Goal: Task Accomplishment & Management: Manage account settings

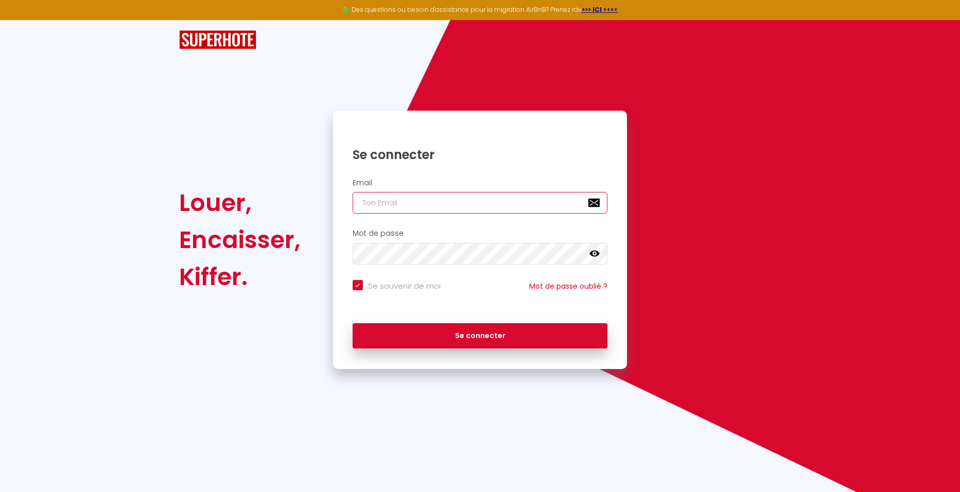
type input "[PERSON_NAME][EMAIL_ADDRESS][DOMAIN_NAME]"
click at [599, 252] on icon at bounding box center [594, 254] width 10 height 10
click at [598, 254] on icon at bounding box center [594, 254] width 10 height 8
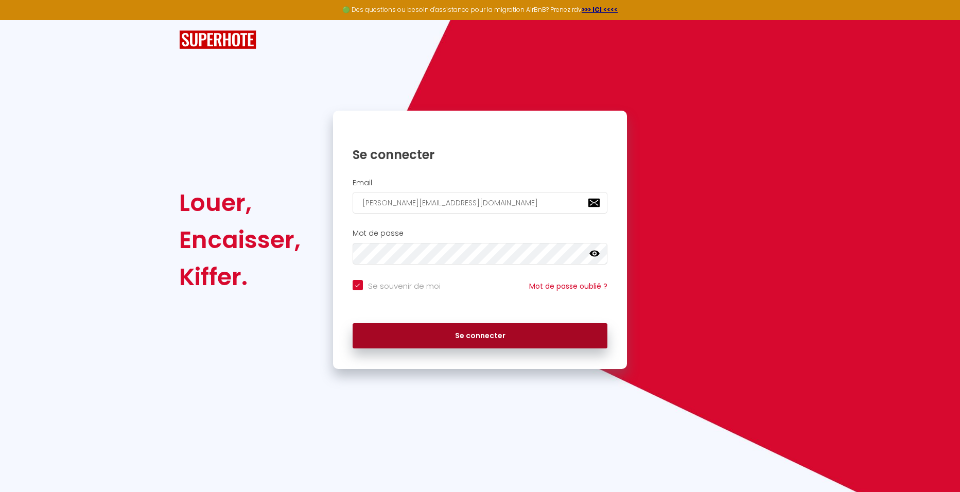
click at [541, 342] on button "Se connecter" at bounding box center [480, 336] width 255 height 26
checkbox input "true"
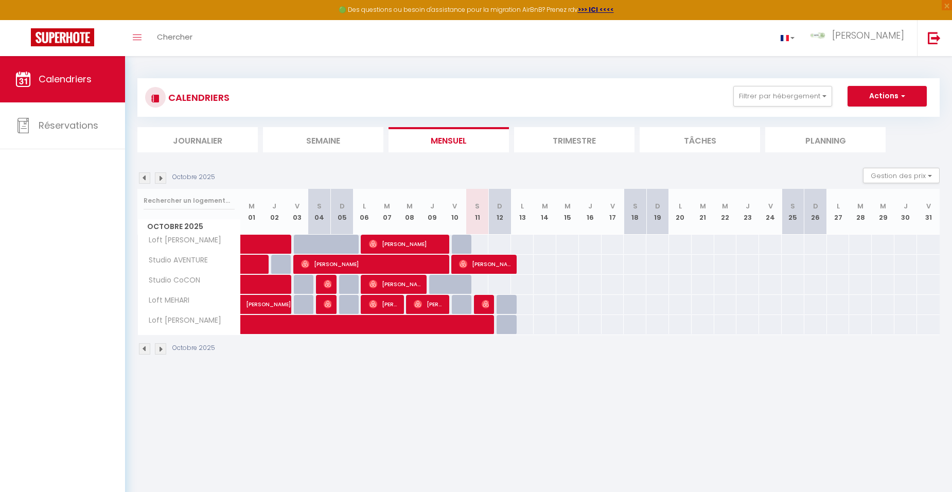
click at [476, 218] on th "S 11" at bounding box center [477, 212] width 23 height 46
click at [202, 145] on li "Journalier" at bounding box center [197, 139] width 120 height 25
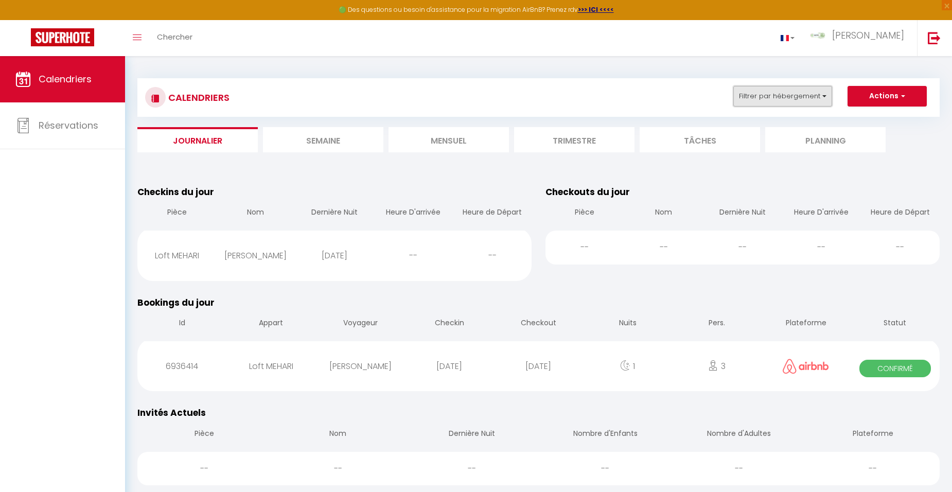
click at [825, 96] on button "Filtrer par hébergement" at bounding box center [782, 96] width 99 height 21
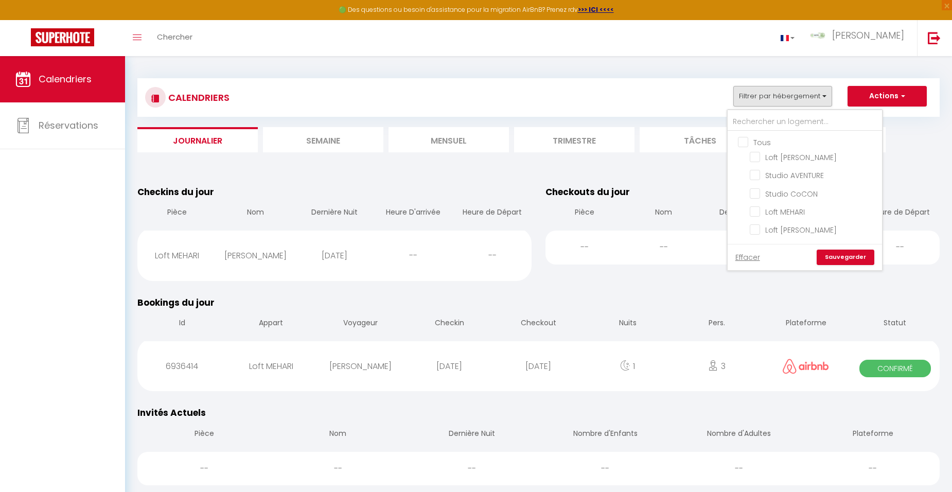
click at [742, 143] on input "Tous" at bounding box center [815, 141] width 154 height 10
checkbox input "true"
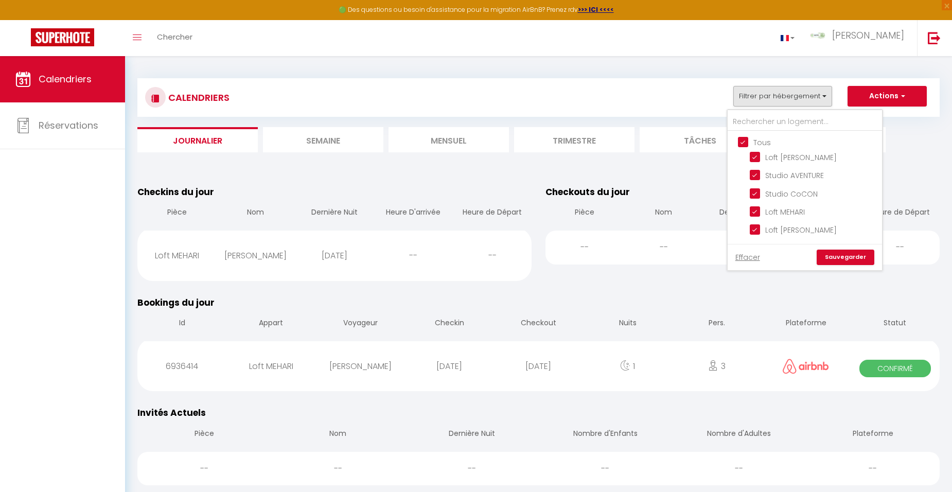
checkbox input "true"
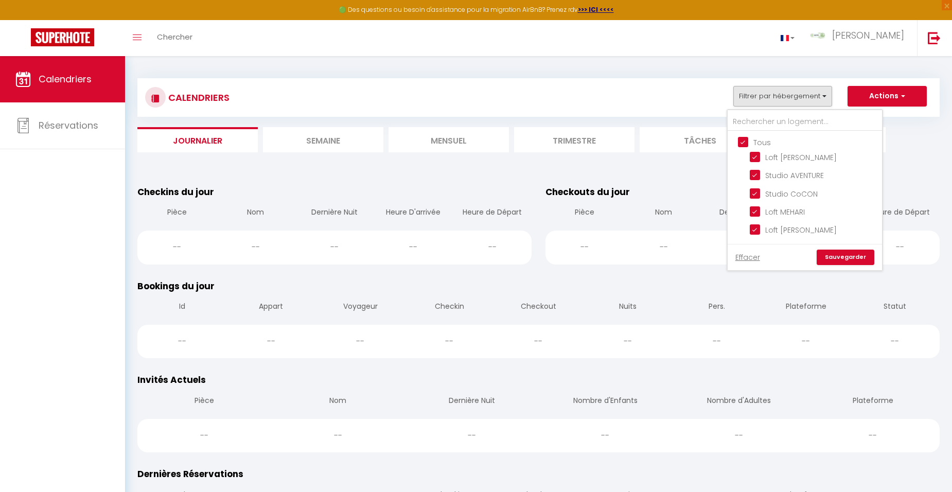
click at [847, 256] on link "Sauvegarder" at bounding box center [846, 257] width 58 height 15
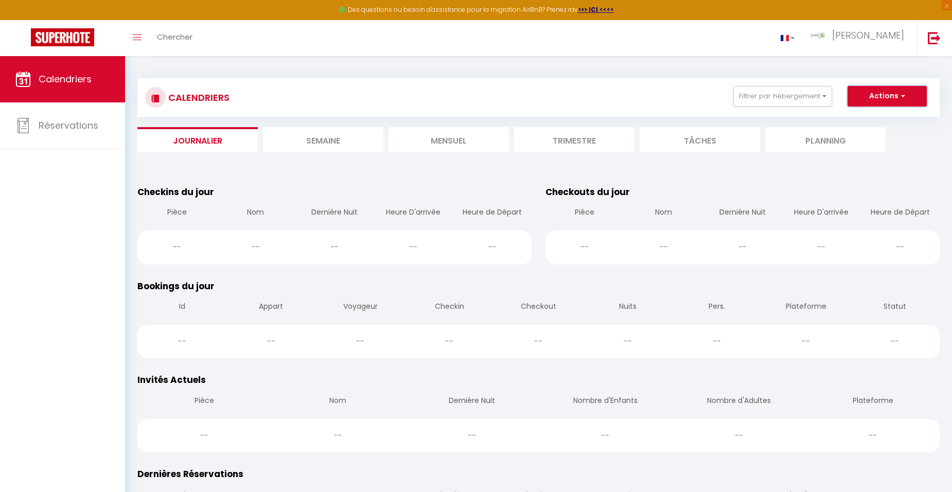
click at [901, 95] on span "button" at bounding box center [902, 96] width 6 height 10
click at [655, 78] on div "CALENDRIERS Filtrer par hébergement Tous Loft [PERSON_NAME] Studio AVENTURE Stu…" at bounding box center [538, 97] width 802 height 39
click at [830, 95] on button "Filtrer par hébergement" at bounding box center [782, 96] width 99 height 21
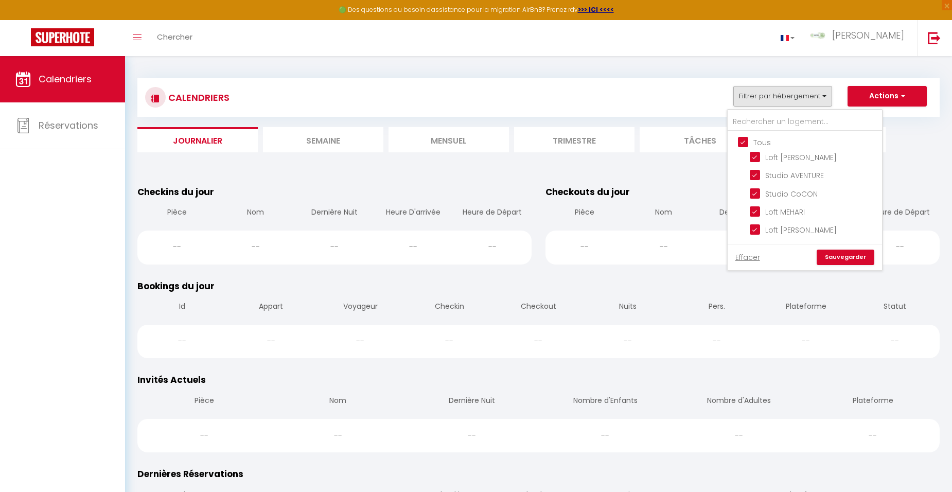
click at [850, 254] on link "Sauvegarder" at bounding box center [846, 257] width 58 height 15
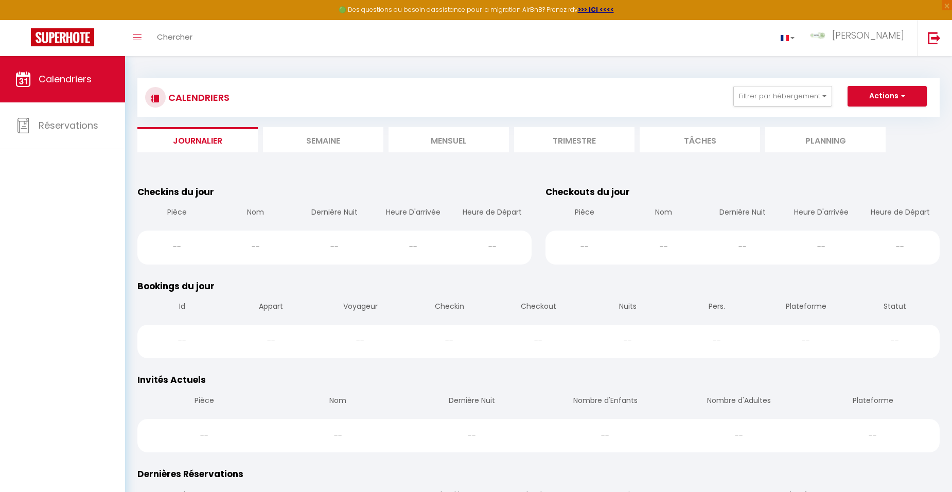
click at [356, 136] on li "Semaine" at bounding box center [323, 139] width 120 height 25
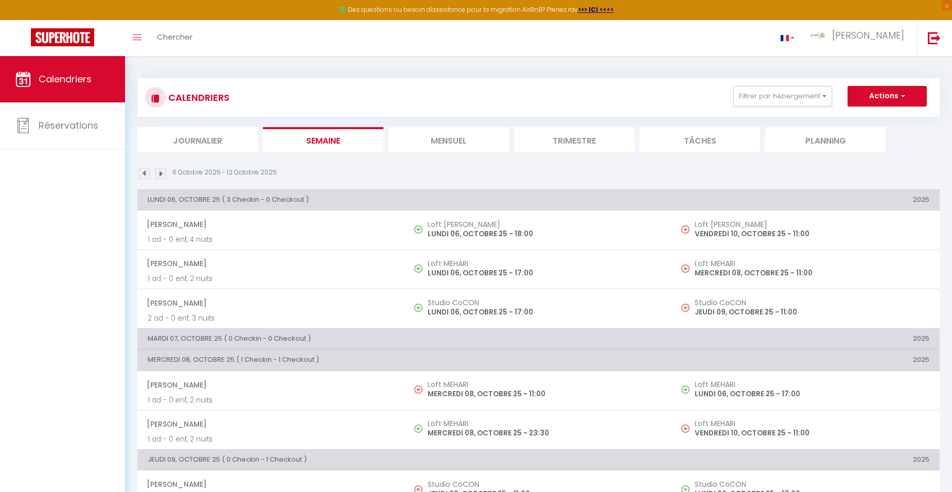
click at [218, 139] on li "Journalier" at bounding box center [197, 139] width 120 height 25
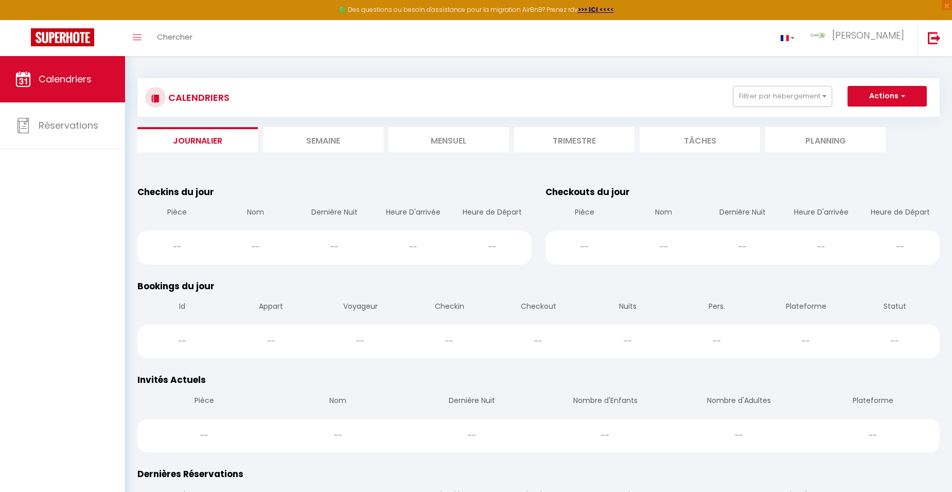
click at [820, 139] on li "Planning" at bounding box center [825, 139] width 120 height 25
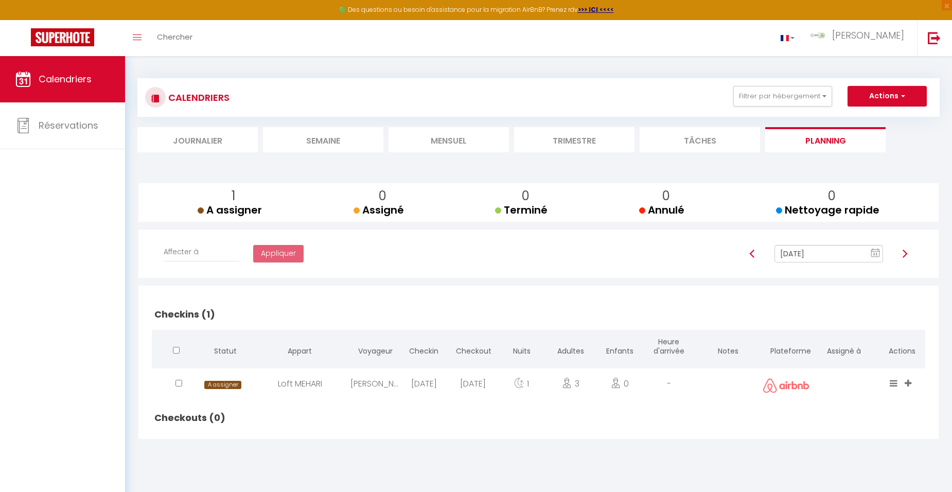
click at [209, 145] on li "Journalier" at bounding box center [197, 139] width 120 height 25
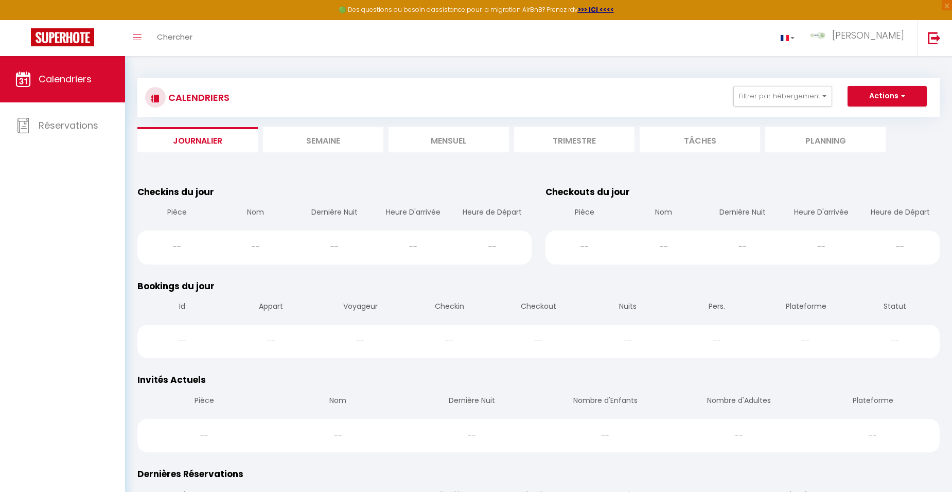
click at [812, 146] on li "Planning" at bounding box center [825, 139] width 120 height 25
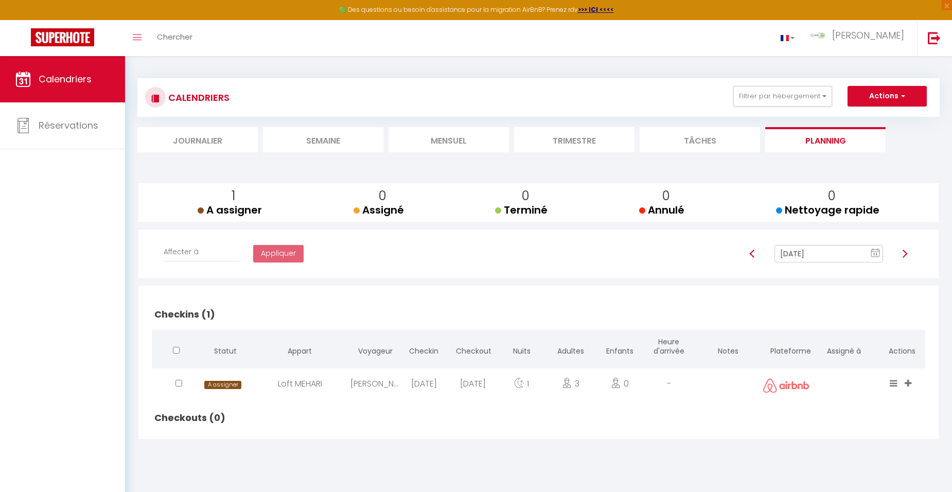
click at [753, 252] on img at bounding box center [752, 254] width 8 height 8
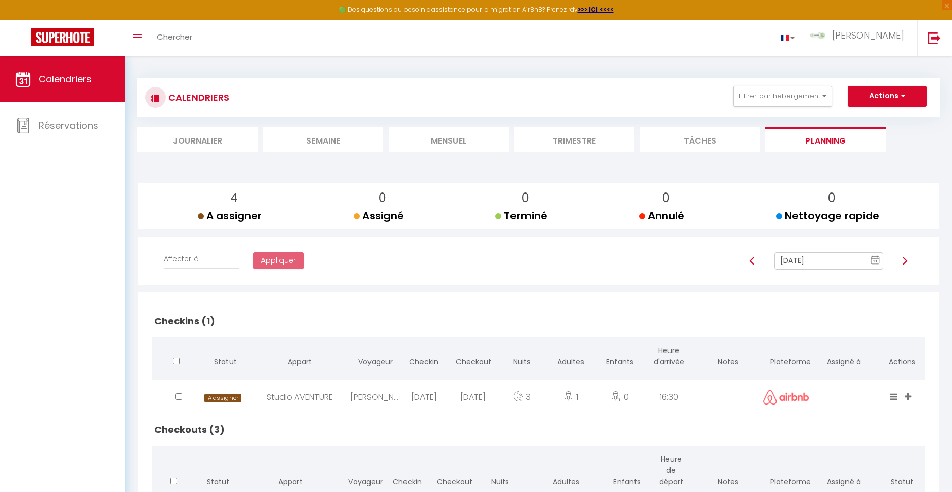
click at [872, 263] on rect at bounding box center [875, 260] width 8 height 7
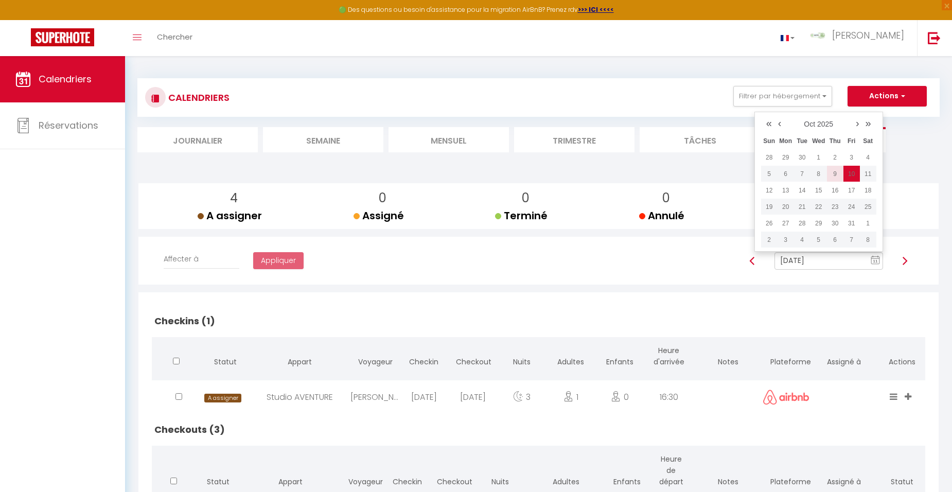
click at [838, 174] on td "9" at bounding box center [835, 174] width 16 height 16
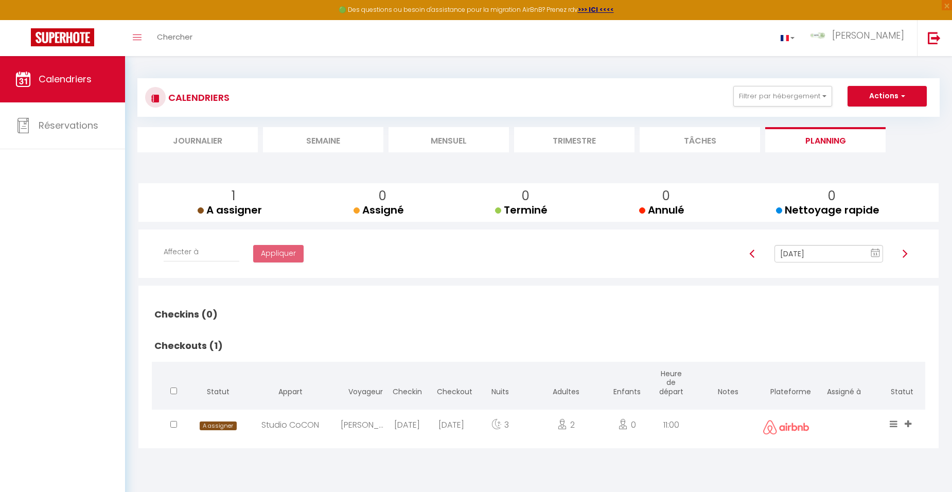
click at [820, 207] on span "Nettoyage rapide" at bounding box center [827, 210] width 103 height 14
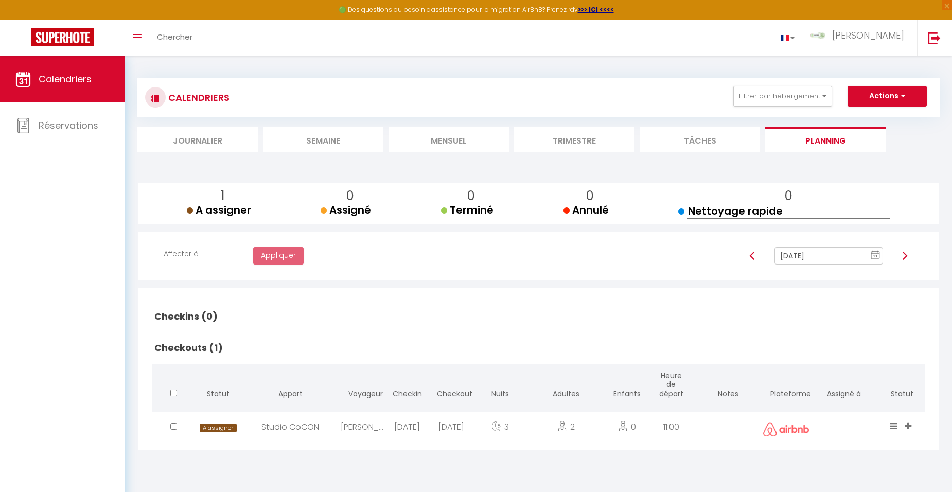
click at [853, 206] on input "Nettoyage rapide" at bounding box center [788, 211] width 203 height 15
click at [494, 207] on span "Terminé" at bounding box center [467, 210] width 53 height 14
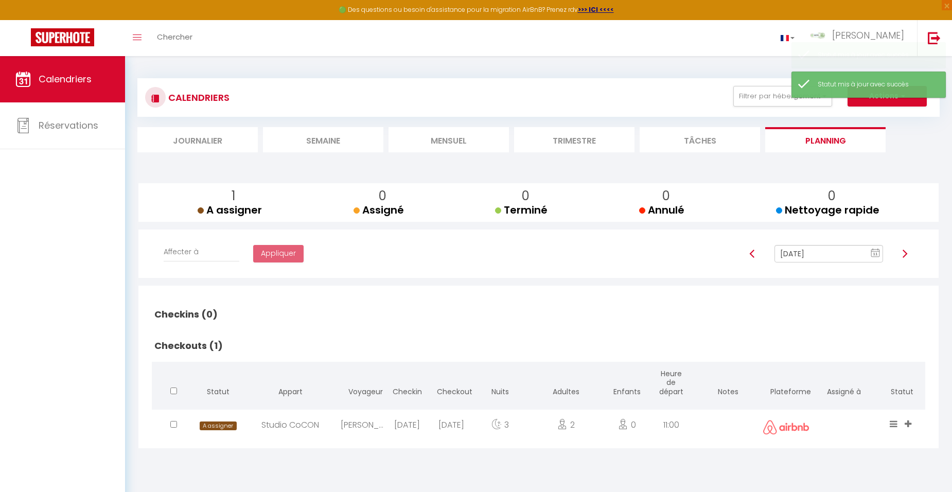
click at [666, 194] on div "1 A assigner A assigner 0 Assigné Assigné 0 Terminé Terminé 0 Annulé Annulé 0 N…" at bounding box center [539, 202] width 784 height 28
click at [882, 250] on span "11" at bounding box center [875, 254] width 15 height 19
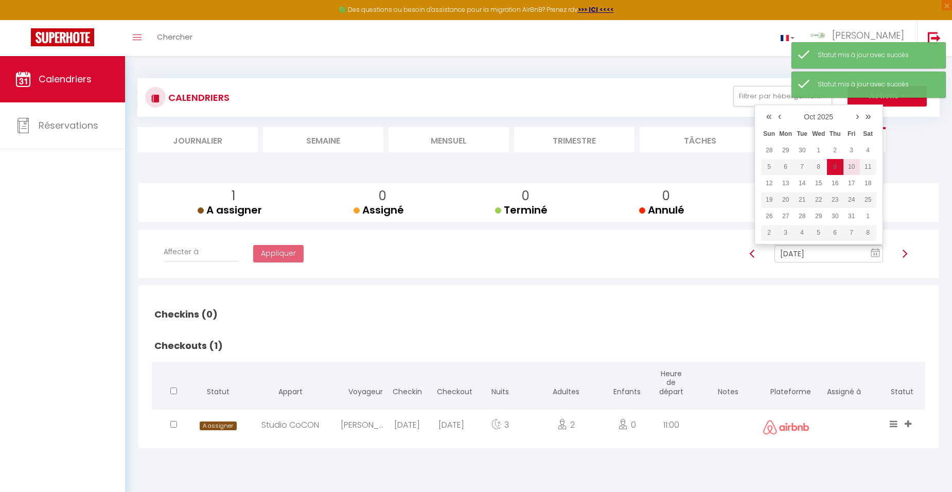
click at [854, 166] on td "10" at bounding box center [852, 167] width 16 height 16
type input "[DATE]"
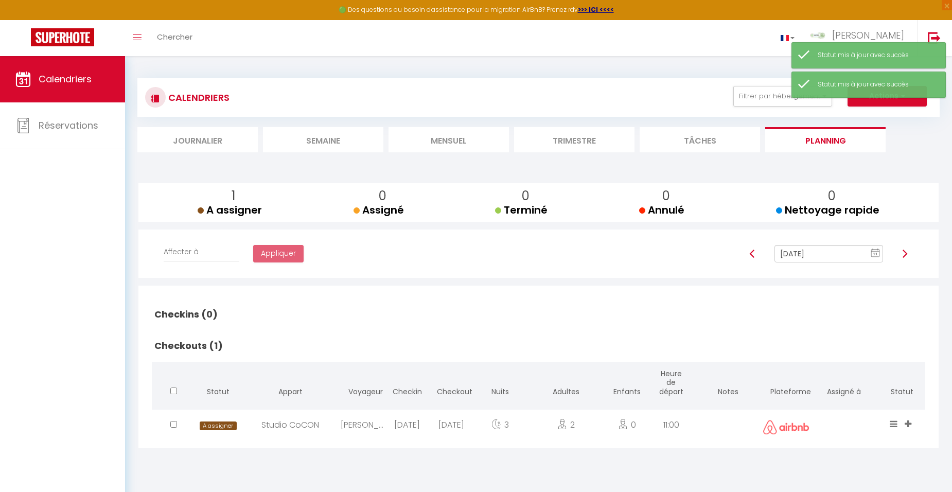
checkbox input "false"
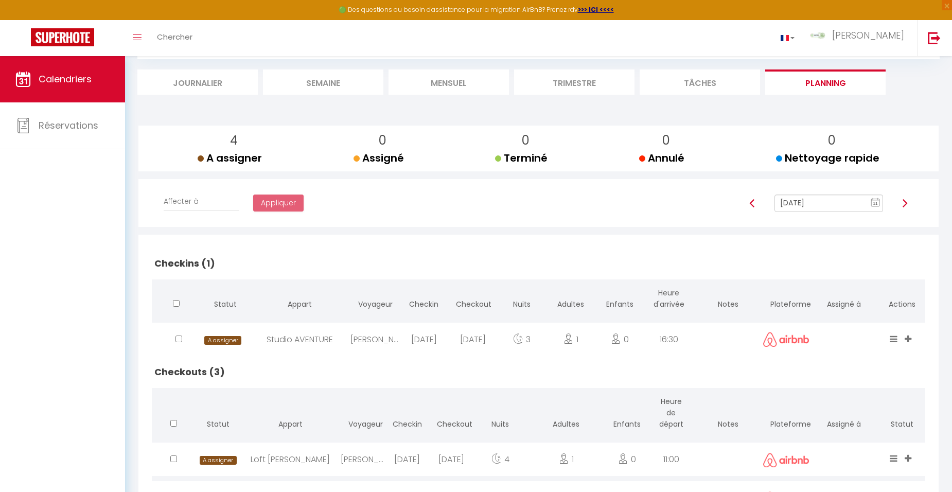
scroll to position [49, 0]
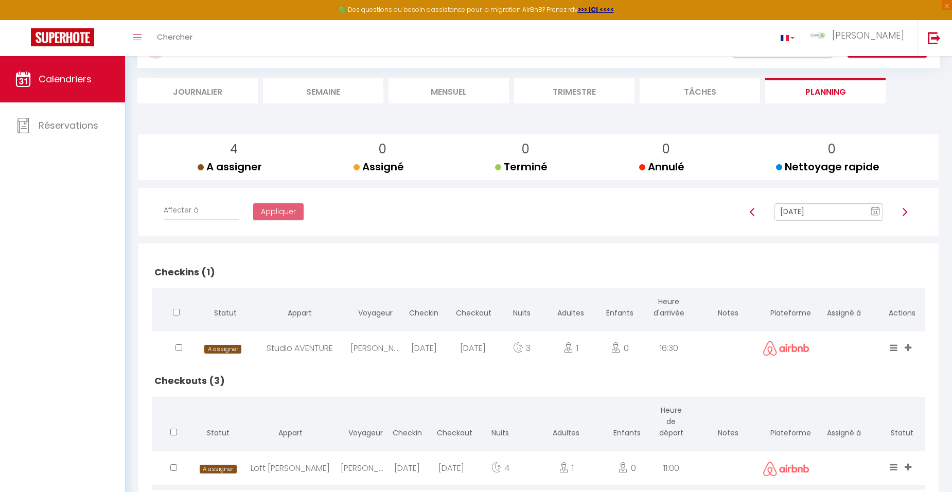
click at [873, 214] on text "11" at bounding box center [875, 212] width 5 height 5
click at [864, 284] on td "11" at bounding box center [868, 283] width 16 height 16
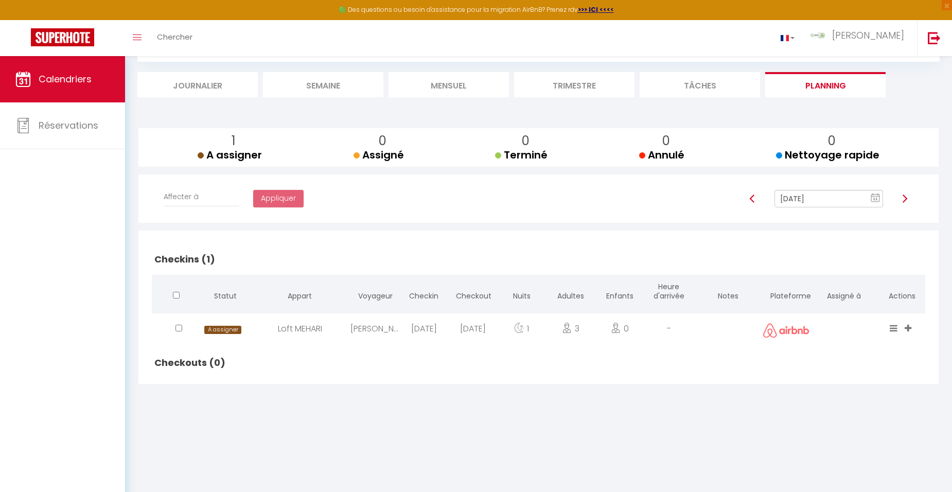
scroll to position [56, 0]
click at [904, 196] on img at bounding box center [905, 198] width 8 height 8
type input "[DATE]"
checkbox input "false"
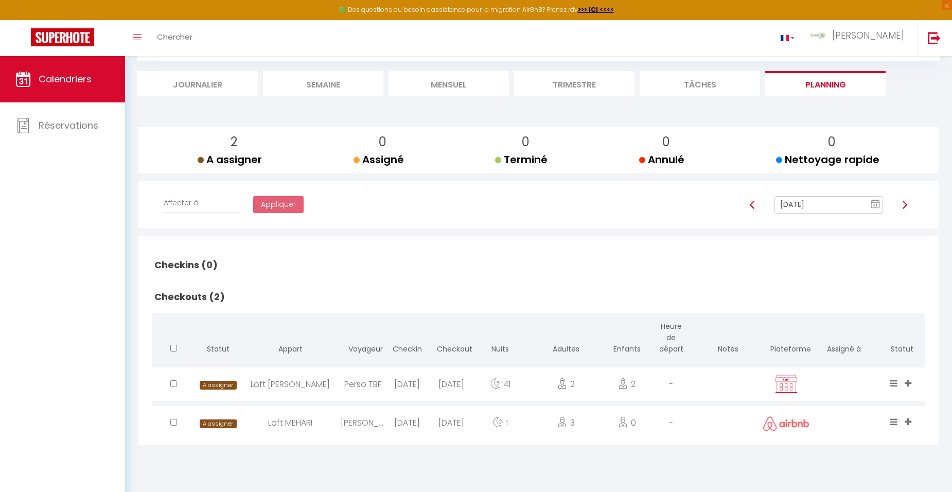
click at [797, 164] on span "Nettoyage rapide" at bounding box center [827, 159] width 103 height 14
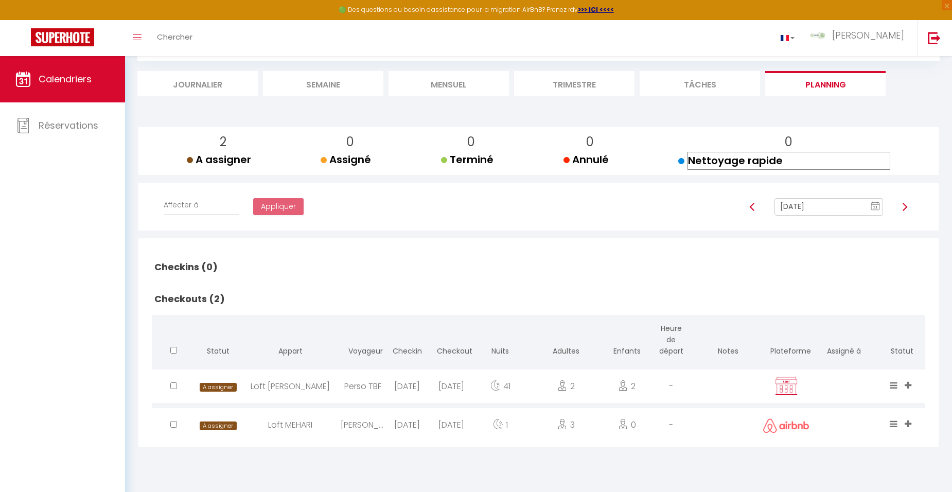
click at [722, 252] on h2 "Checkins (0)" at bounding box center [539, 267] width 774 height 32
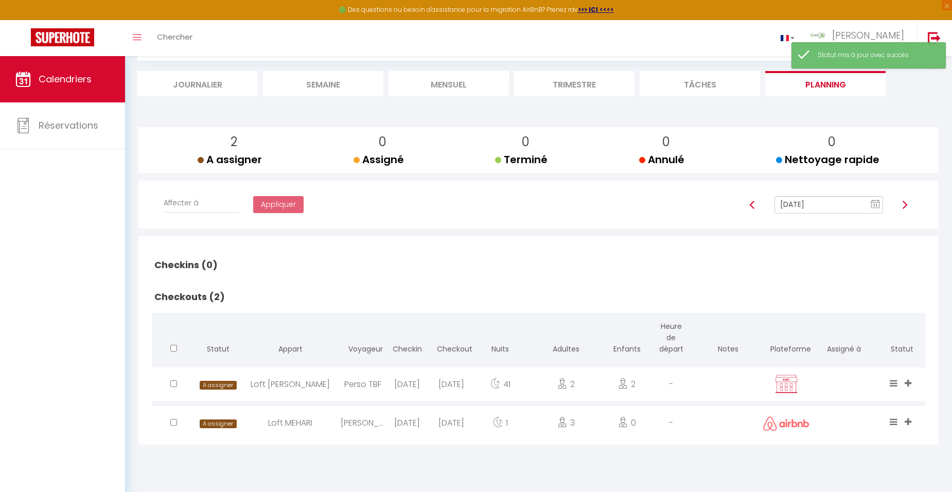
click at [751, 206] on img at bounding box center [752, 205] width 8 height 8
type input "[DATE]"
checkbox input "false"
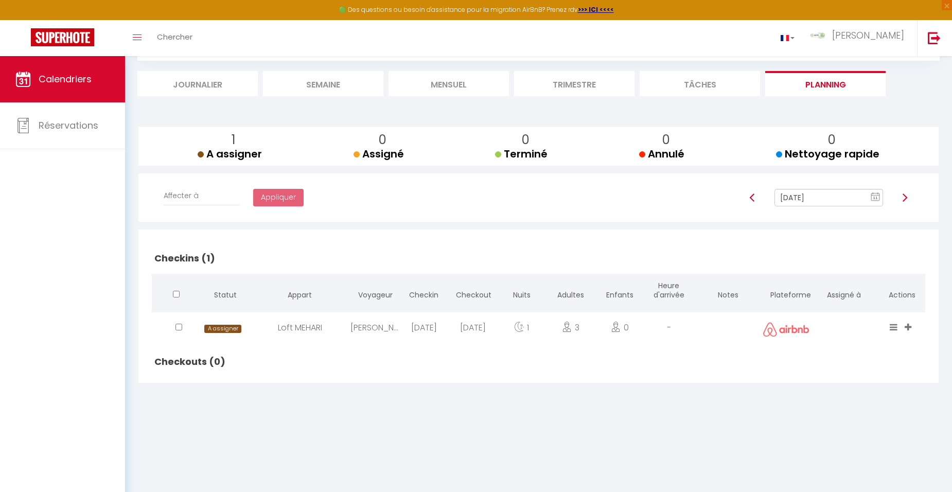
click at [873, 196] on rect at bounding box center [875, 197] width 8 height 7
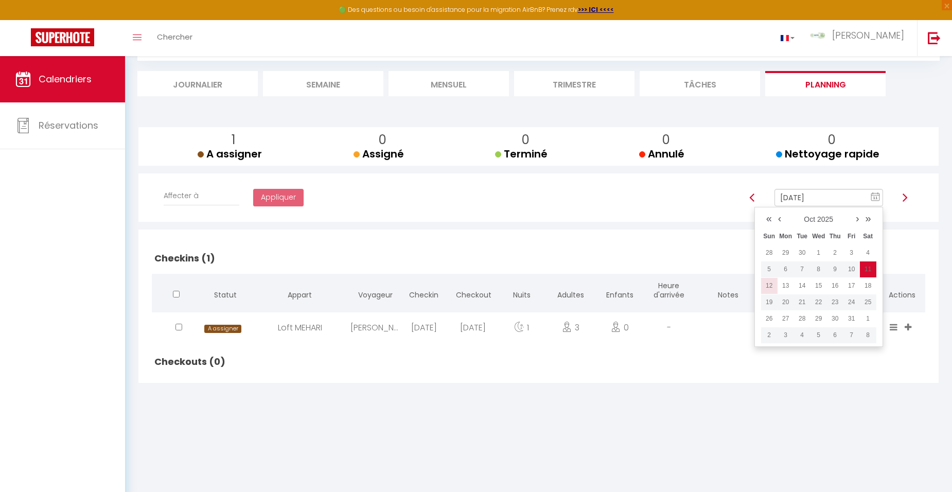
click at [769, 286] on td "12" at bounding box center [769, 285] width 16 height 16
type input "[DATE]"
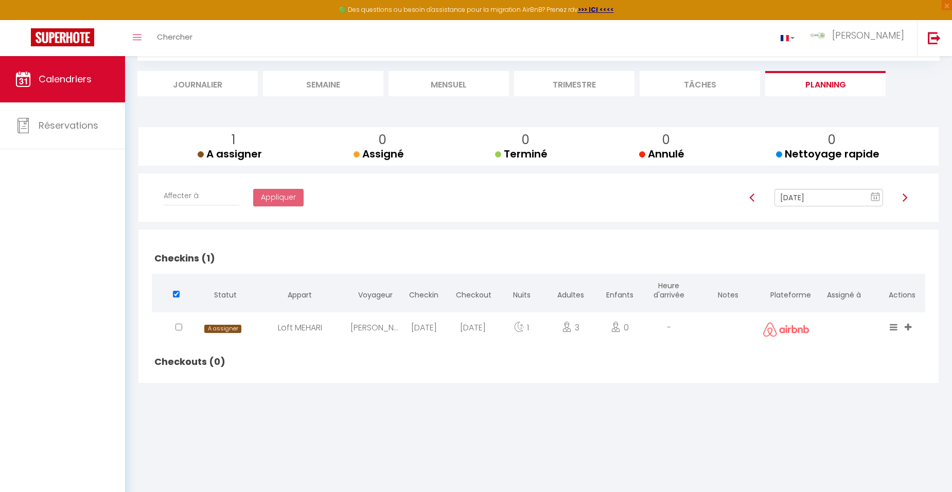
checkbox input "false"
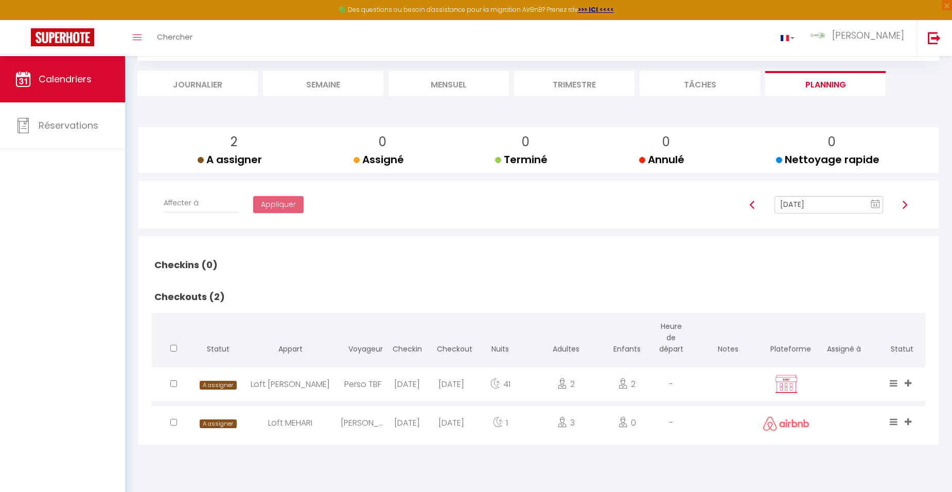
click at [878, 206] on rect at bounding box center [875, 204] width 8 height 7
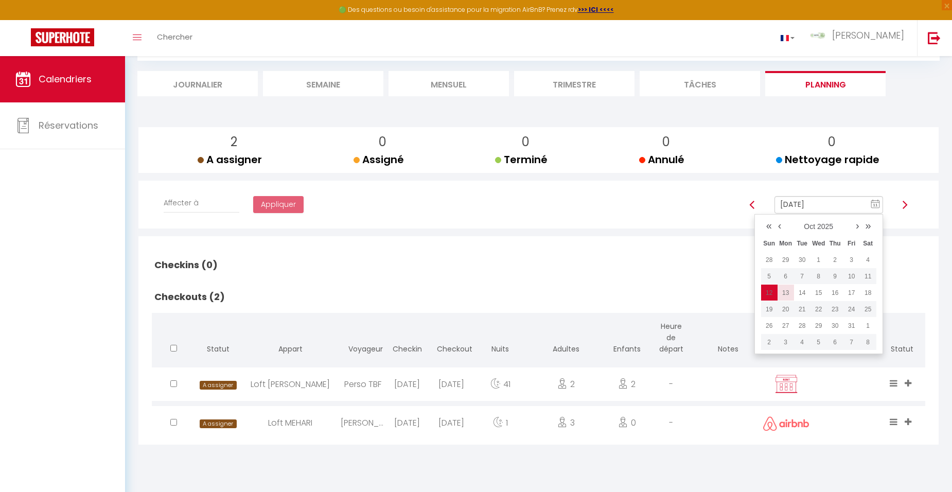
click at [783, 289] on td "13" at bounding box center [786, 293] width 16 height 16
type input "[DATE]"
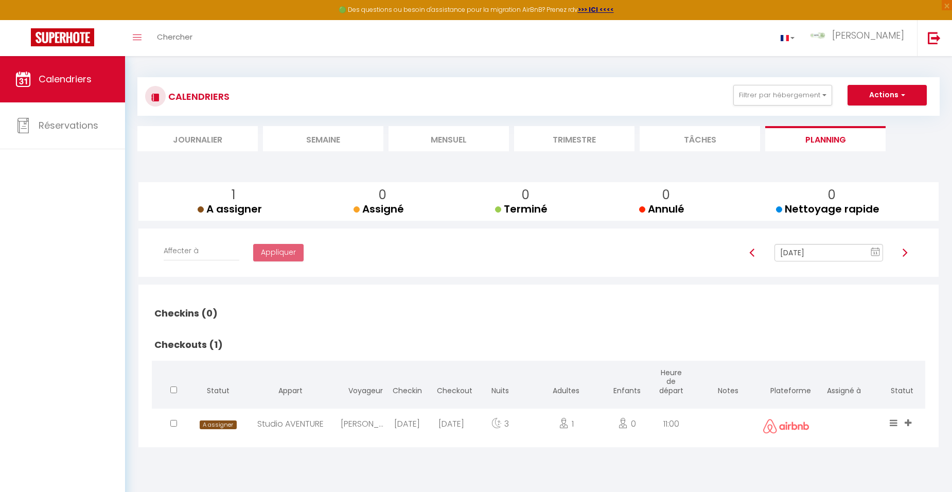
scroll to position [0, 0]
